Goal: Navigation & Orientation: Find specific page/section

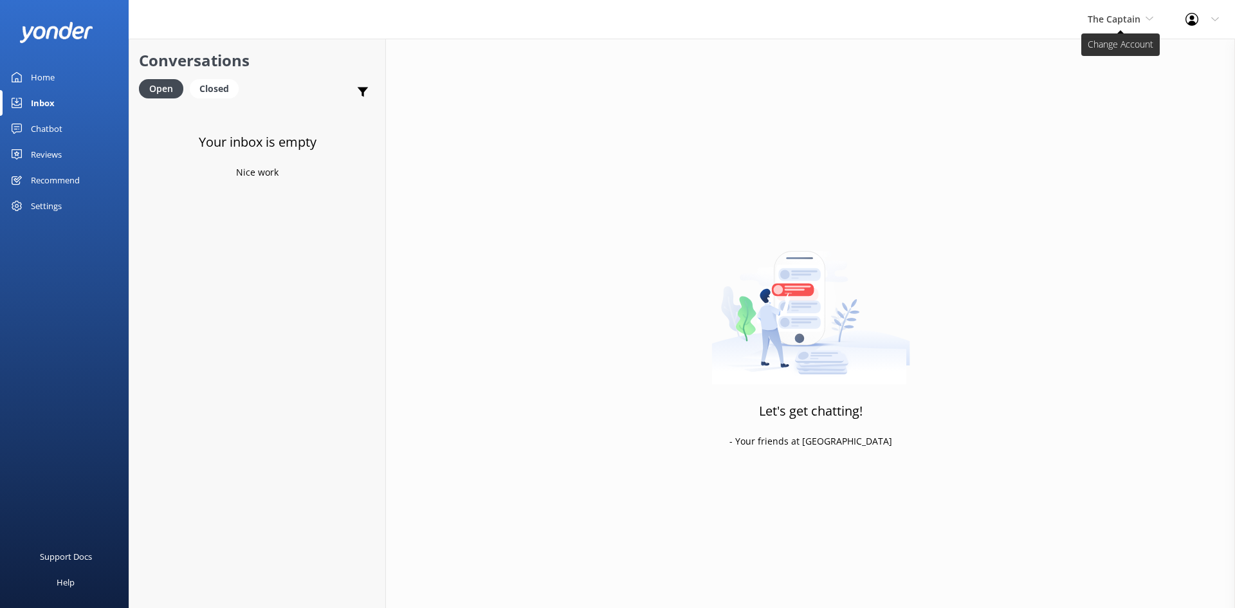
click at [1134, 15] on span "The Captain" at bounding box center [1113, 19] width 53 height 12
click at [1126, 86] on link "Aruba's Activities Expert" at bounding box center [1135, 84] width 129 height 31
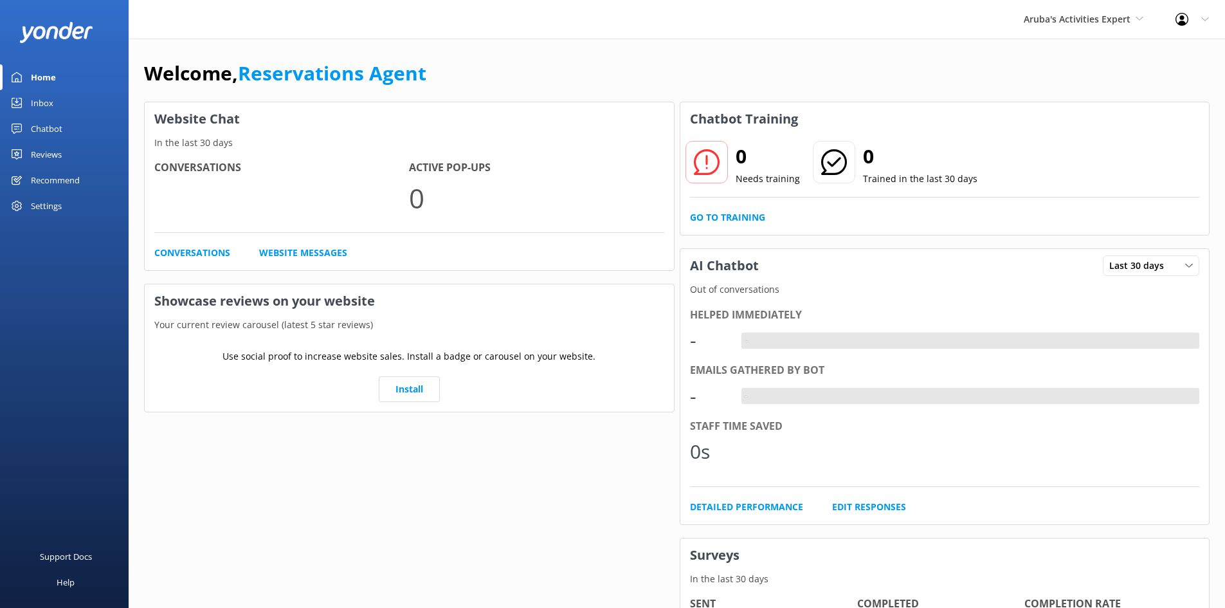
click at [37, 100] on div "Inbox" at bounding box center [42, 103] width 23 height 26
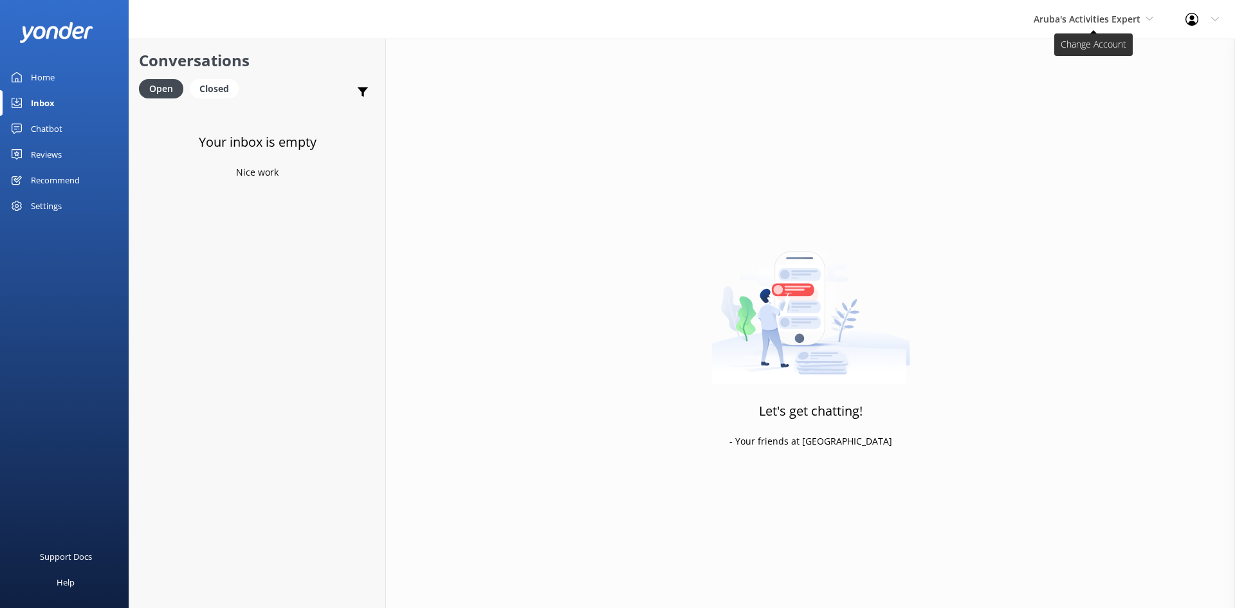
click at [1124, 17] on span "Aruba's Activities Expert" at bounding box center [1086, 19] width 107 height 12
click at [1066, 116] on link "The Captain" at bounding box center [1081, 115] width 129 height 31
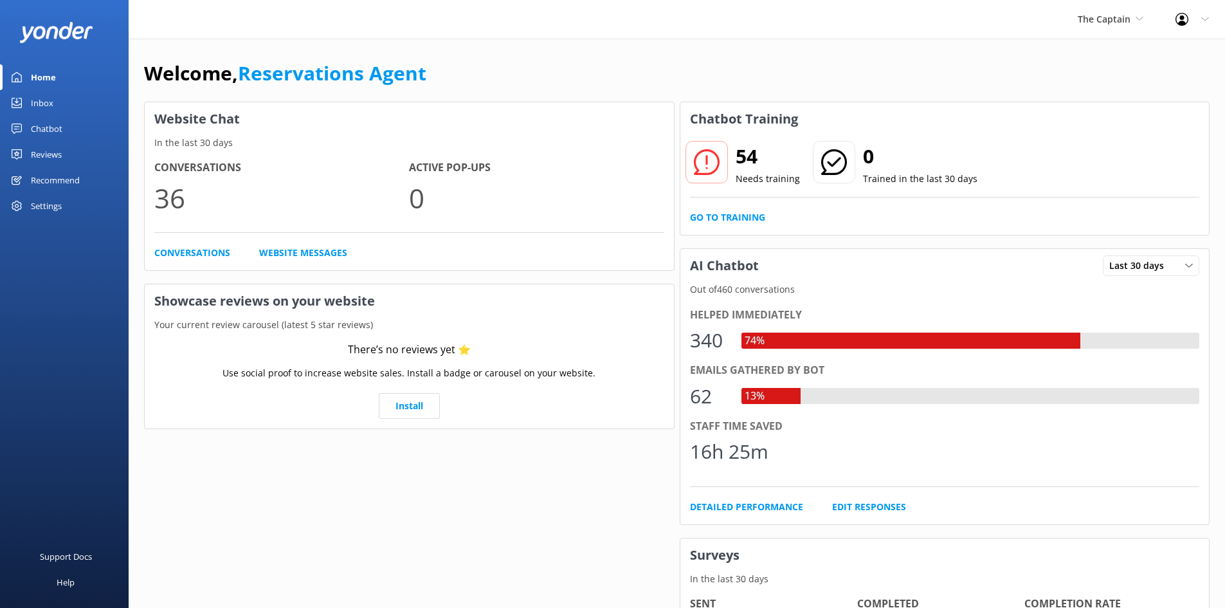
click at [47, 101] on div "Inbox" at bounding box center [42, 103] width 23 height 26
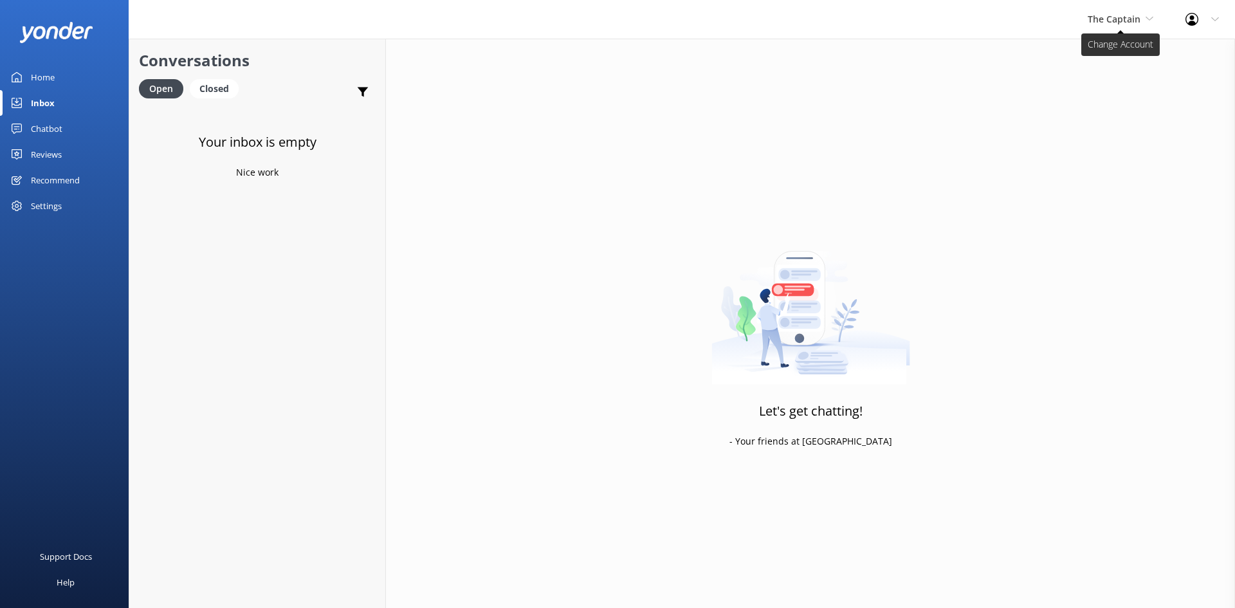
click at [1112, 18] on span "The Captain" at bounding box center [1113, 19] width 53 height 12
click at [1116, 55] on link "De [GEOGRAPHIC_DATA]" at bounding box center [1135, 54] width 129 height 31
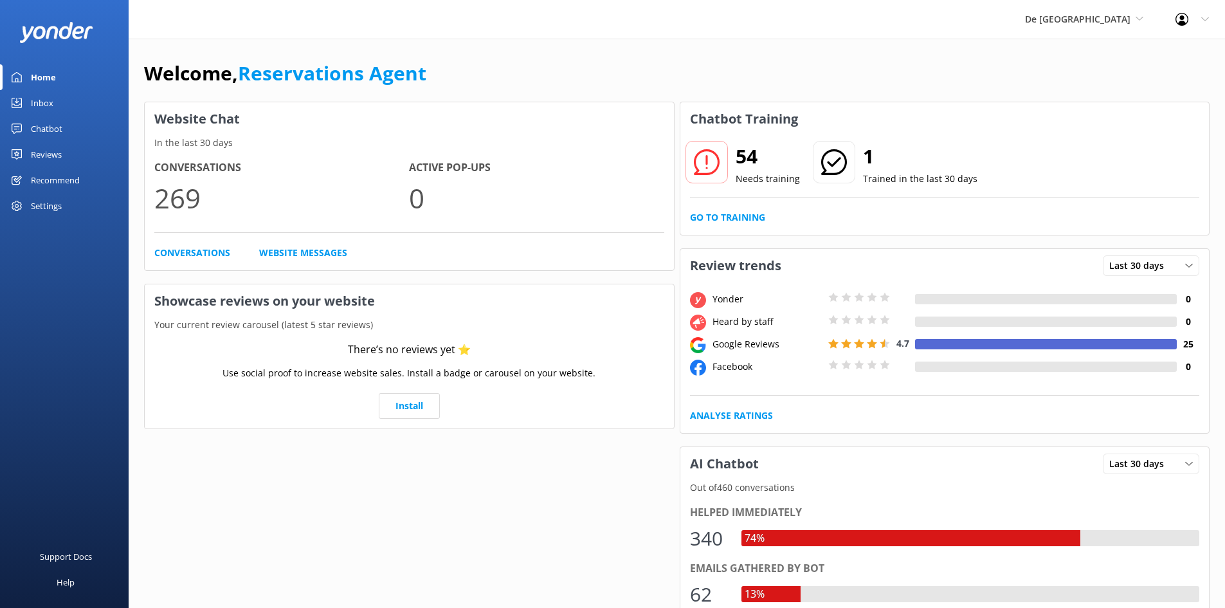
click at [38, 102] on div "Inbox" at bounding box center [42, 103] width 23 height 26
